Goal: Contribute content

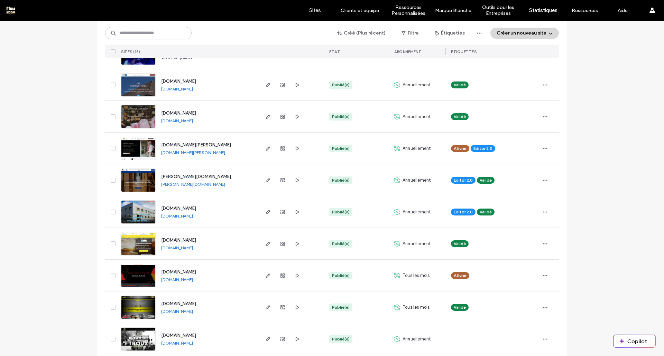
scroll to position [361, 0]
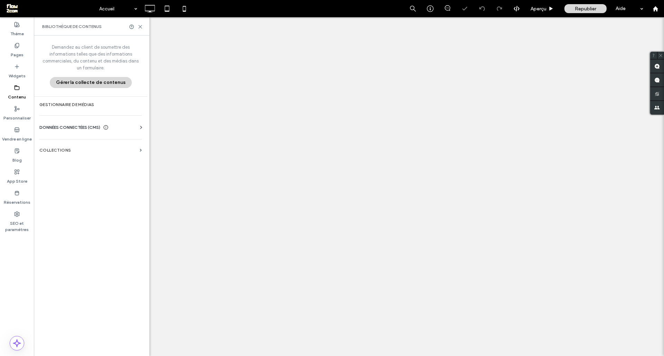
click at [17, 94] on label "Contenu" at bounding box center [17, 96] width 18 height 10
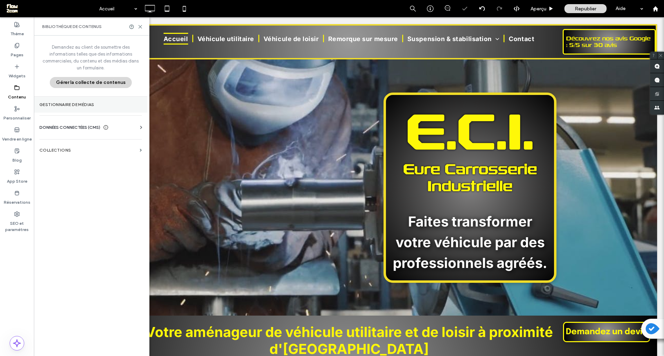
click at [66, 103] on label "Gestionnaire de médias" at bounding box center [90, 104] width 102 height 5
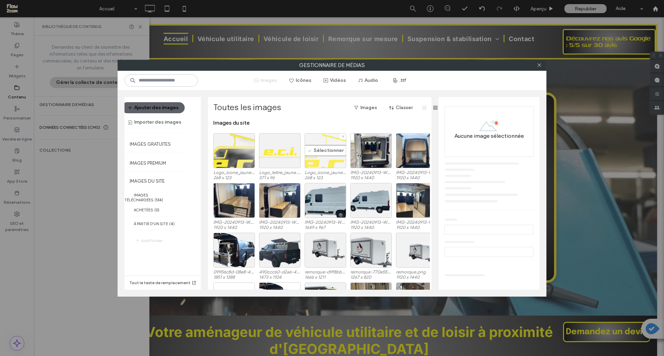
click at [325, 162] on div "Sélectionner" at bounding box center [325, 150] width 41 height 35
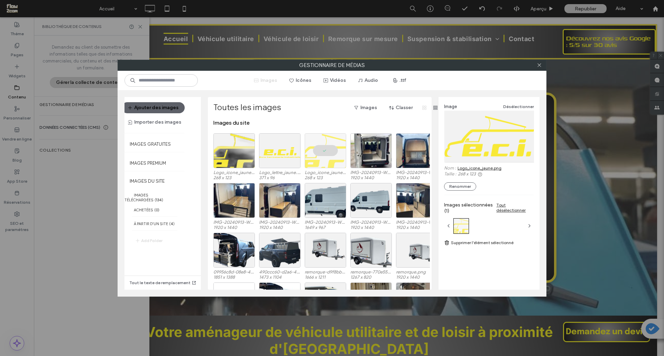
click at [471, 170] on link "Logo_icone_jaune.png" at bounding box center [479, 168] width 44 height 5
click at [538, 64] on icon at bounding box center [539, 65] width 5 height 5
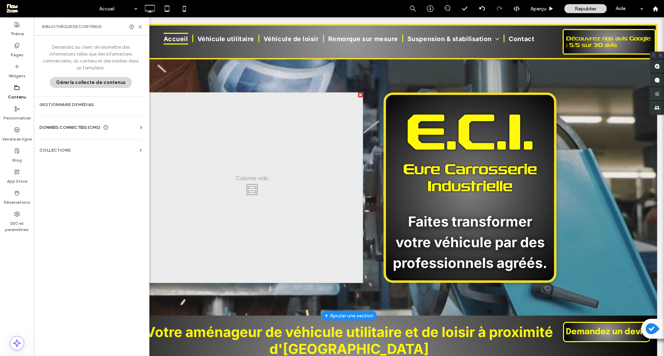
click at [359, 75] on section "Click To Paste E.C.I. Eure Carrosserie Industrielle Faites transformer votre vé…" at bounding box center [349, 187] width 616 height 257
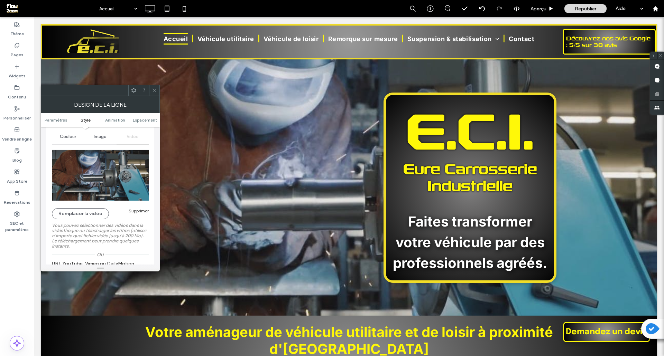
scroll to position [92, 0]
click at [113, 186] on img at bounding box center [100, 176] width 97 height 52
click at [138, 139] on span "Vidéo" at bounding box center [133, 137] width 12 height 6
click at [87, 196] on img at bounding box center [100, 176] width 97 height 52
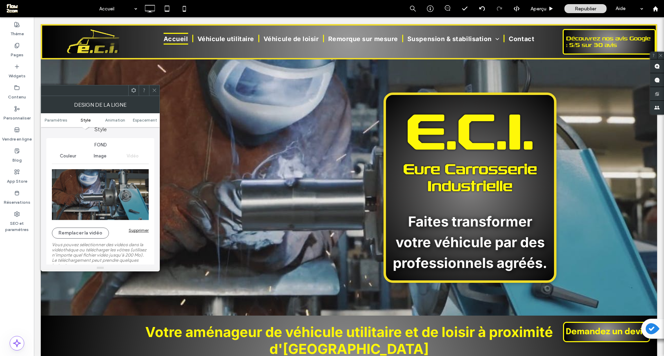
scroll to position [74, 0]
click at [85, 196] on img at bounding box center [100, 194] width 97 height 52
click at [92, 234] on button "Remplacer la vidéo" at bounding box center [80, 232] width 57 height 11
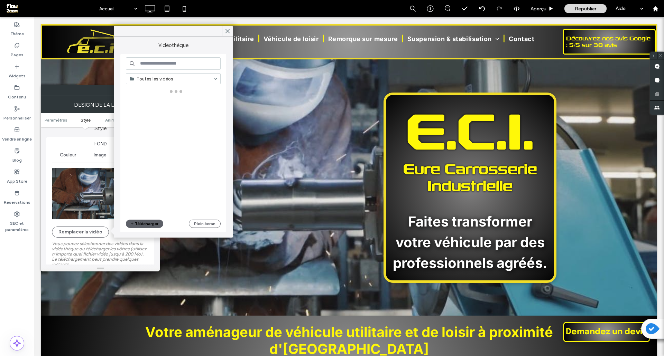
drag, startPoint x: 92, startPoint y: 234, endPoint x: 88, endPoint y: 220, distance: 14.3
click at [88, 220] on div "Remplacer la vidéo Supprimer Vous pouvez sélectionner des vidéos dans la vidéot…" at bounding box center [100, 234] width 97 height 138
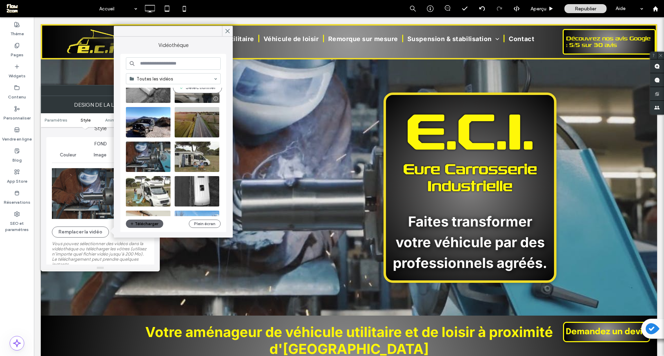
scroll to position [63, 0]
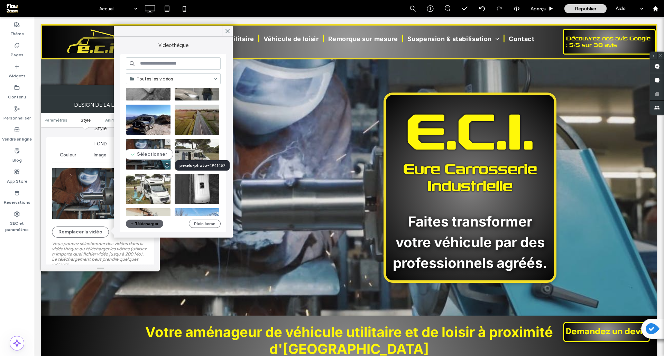
click at [165, 166] on div at bounding box center [166, 166] width 9 height 6
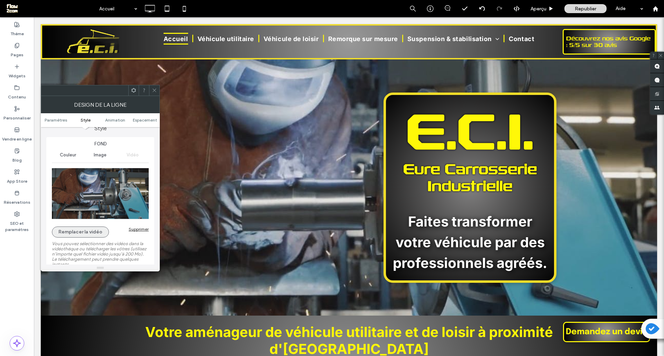
click at [90, 233] on button "Remplacer la vidéo" at bounding box center [80, 232] width 57 height 11
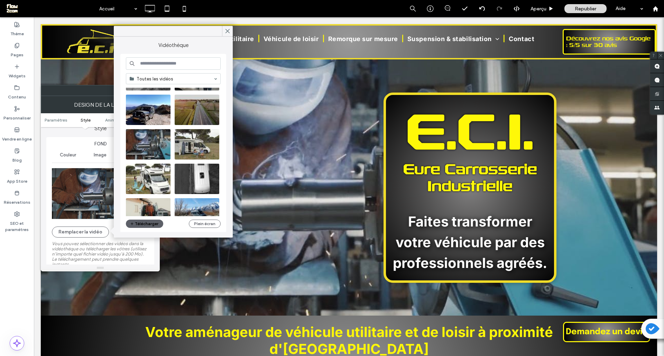
scroll to position [73, 0]
click at [166, 155] on div at bounding box center [166, 155] width 9 height 6
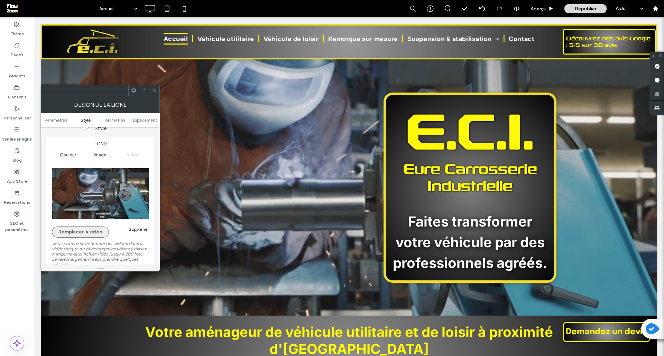
click at [85, 233] on button "Remplacer la vidéo" at bounding box center [80, 232] width 57 height 11
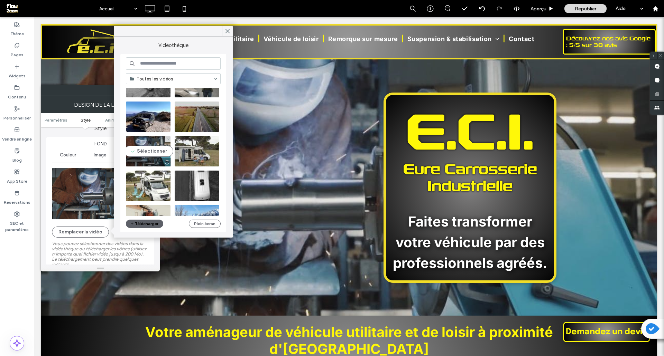
scroll to position [63, 0]
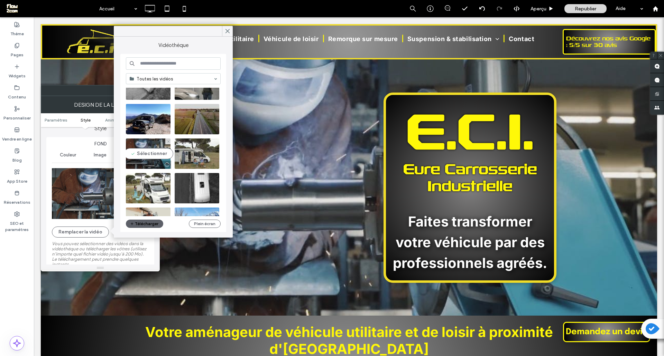
click at [159, 155] on video at bounding box center [148, 154] width 45 height 30
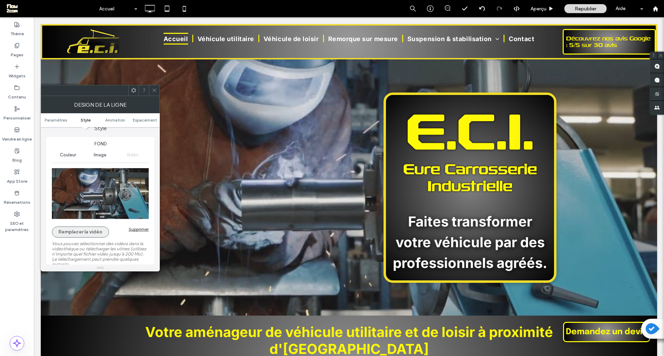
click at [93, 230] on button "Remplacer la vidéo" at bounding box center [80, 232] width 57 height 11
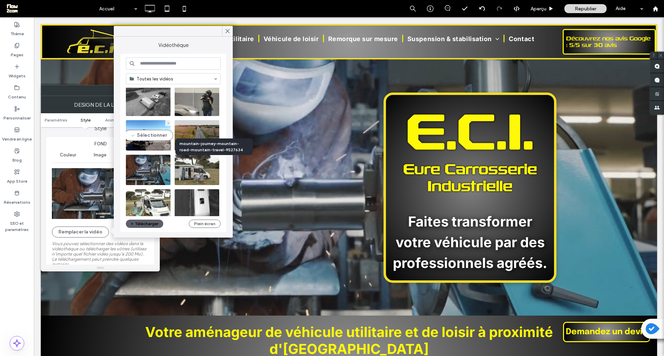
scroll to position [48, 0]
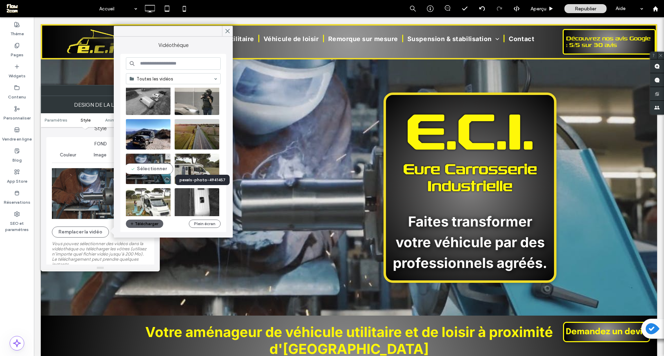
click at [168, 180] on div at bounding box center [166, 180] width 9 height 6
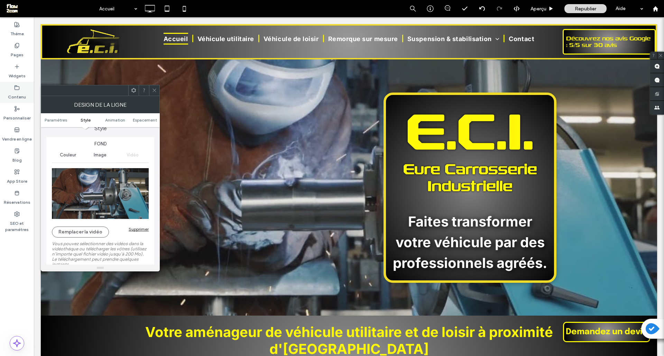
click at [18, 92] on label "Contenu" at bounding box center [17, 96] width 18 height 10
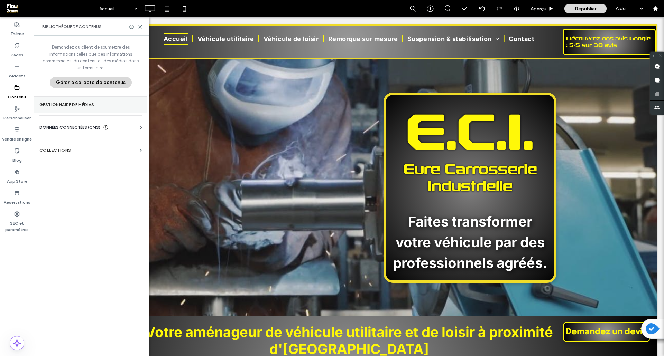
click at [74, 103] on label "Gestionnaire de médias" at bounding box center [90, 104] width 102 height 5
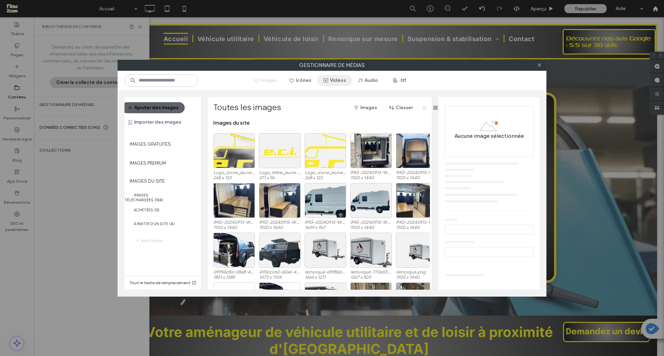
click at [334, 83] on button "Vidéos" at bounding box center [334, 80] width 35 height 11
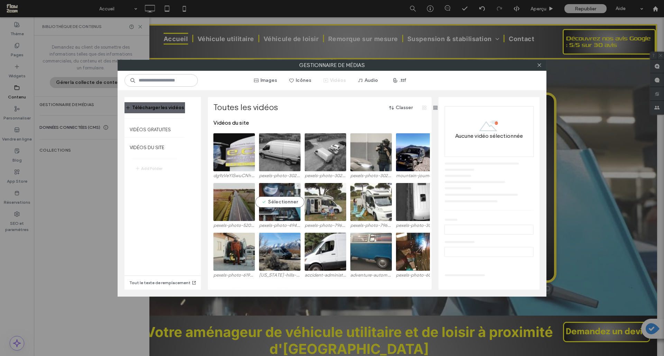
click at [285, 220] on video at bounding box center [279, 202] width 41 height 38
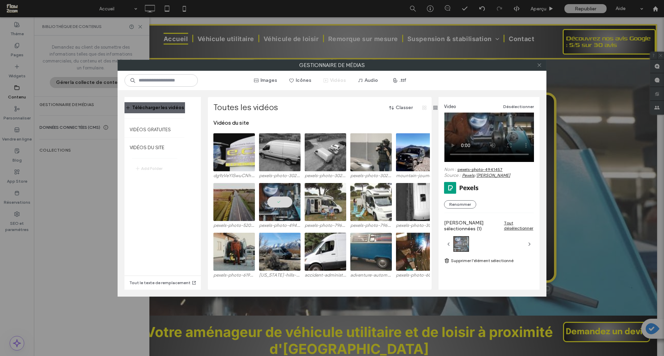
click at [538, 67] on use at bounding box center [538, 65] width 3 height 3
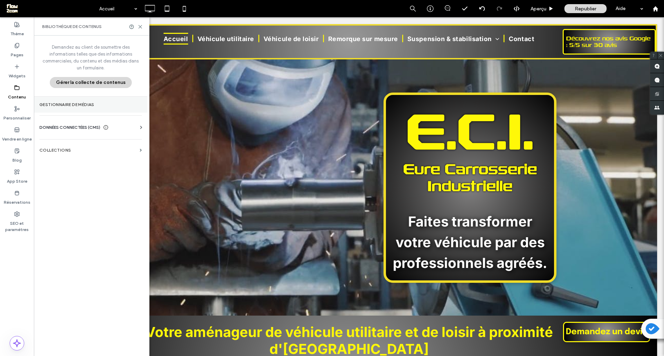
click at [87, 106] on label "Gestionnaire de médias" at bounding box center [90, 104] width 102 height 5
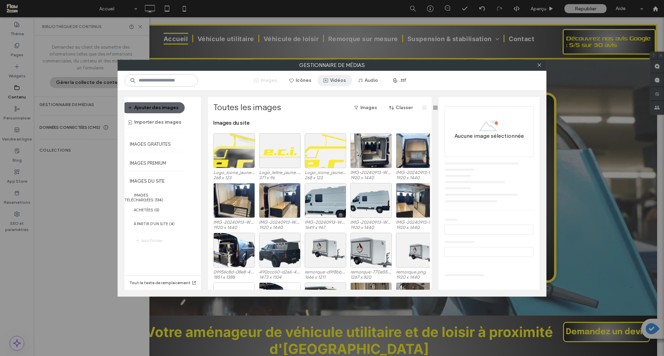
click at [337, 84] on button "Vidéos" at bounding box center [334, 80] width 35 height 11
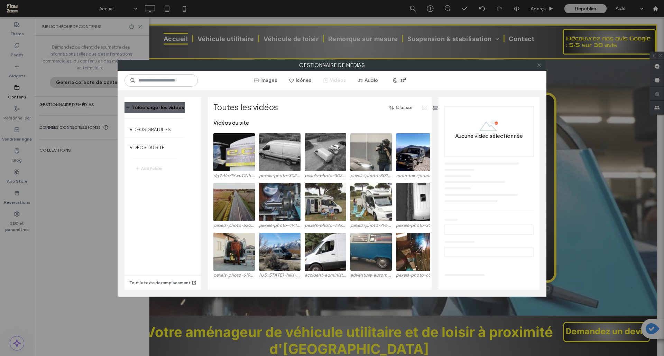
click at [540, 66] on icon at bounding box center [539, 65] width 5 height 5
